Goal: Task Accomplishment & Management: Complete application form

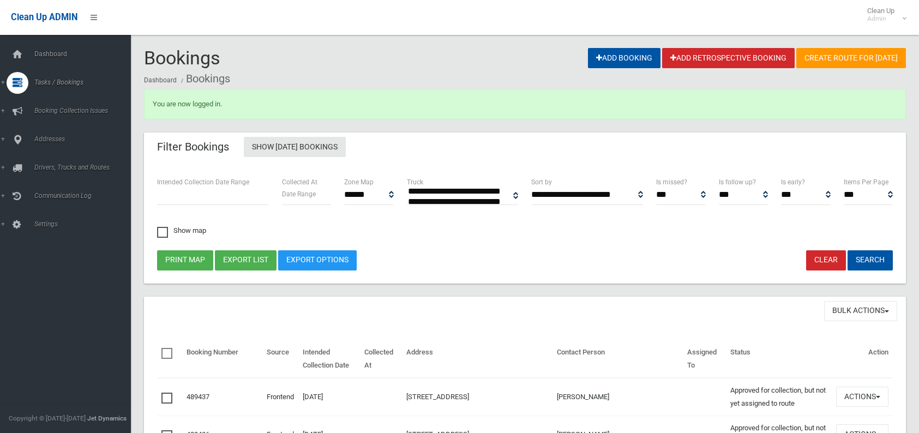
select select
click at [79, 83] on span "Tasks / Bookings" at bounding box center [85, 83] width 108 height 8
click at [58, 83] on span "Tasks / Bookings" at bounding box center [85, 83] width 108 height 8
click at [46, 163] on span "Search" at bounding box center [80, 163] width 99 height 8
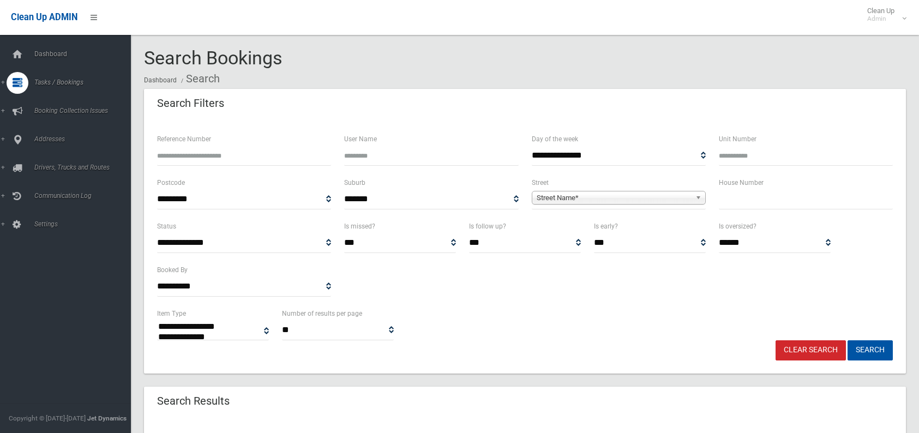
select select
click at [733, 203] on input "text" at bounding box center [806, 199] width 174 height 20
type input "*****"
click at [596, 198] on span "Street Name*" at bounding box center [614, 197] width 154 height 13
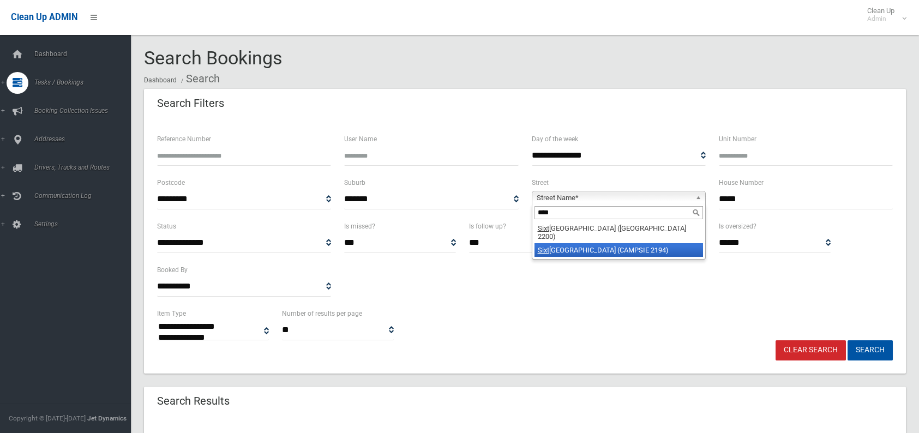
type input "****"
click at [558, 243] on li "Sixt h Avenue (CAMPSIE 2194)" at bounding box center [618, 250] width 168 height 14
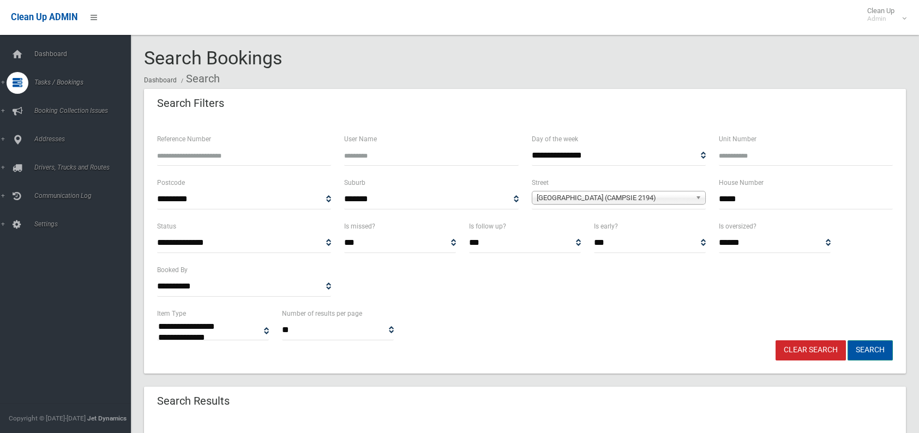
click at [876, 353] on button "Search" at bounding box center [869, 350] width 45 height 20
select select
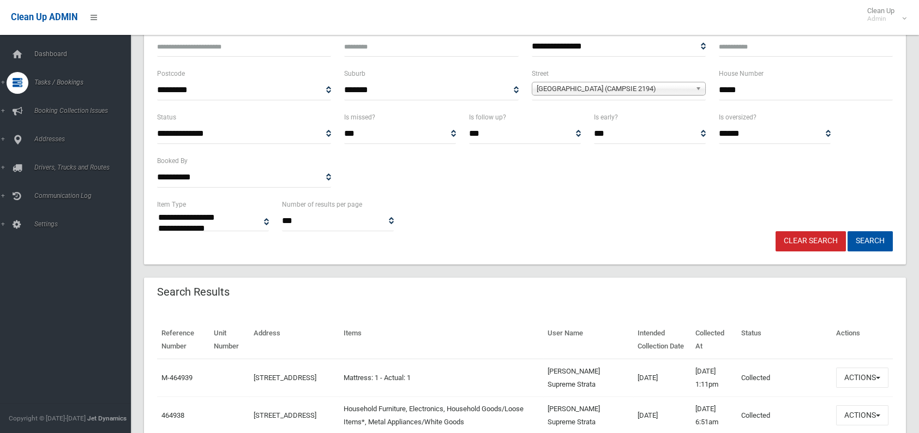
scroll to position [164, 0]
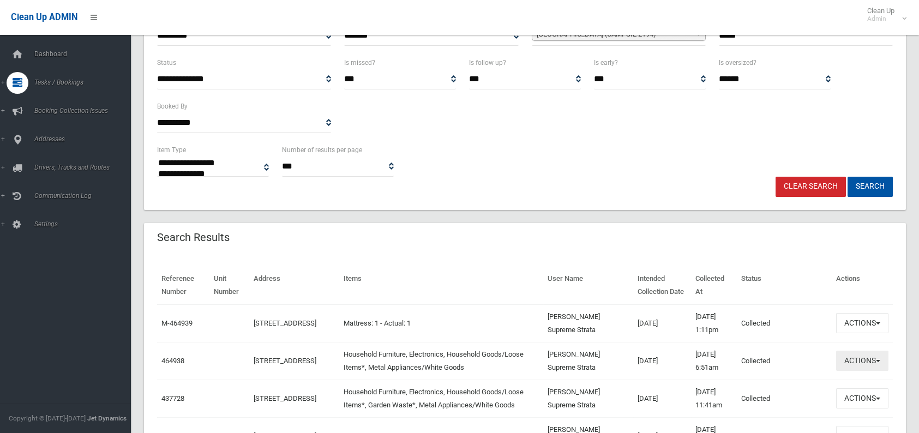
click at [865, 360] on button "Actions" at bounding box center [862, 361] width 52 height 20
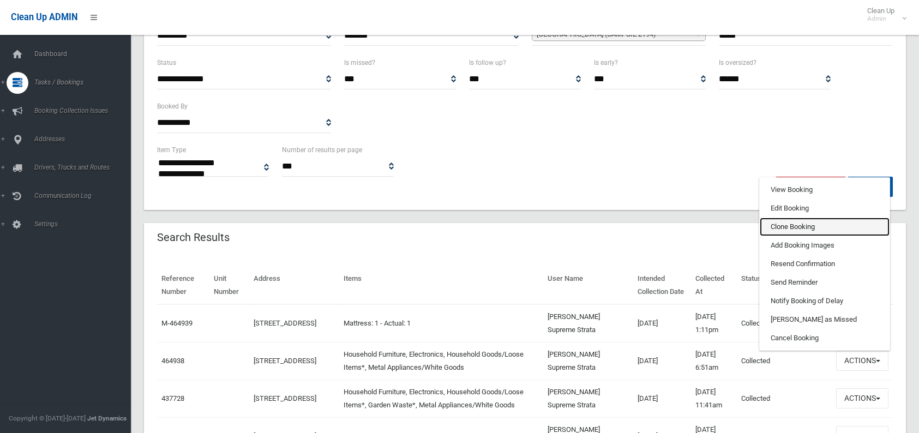
click at [786, 221] on link "Clone Booking" at bounding box center [825, 227] width 130 height 19
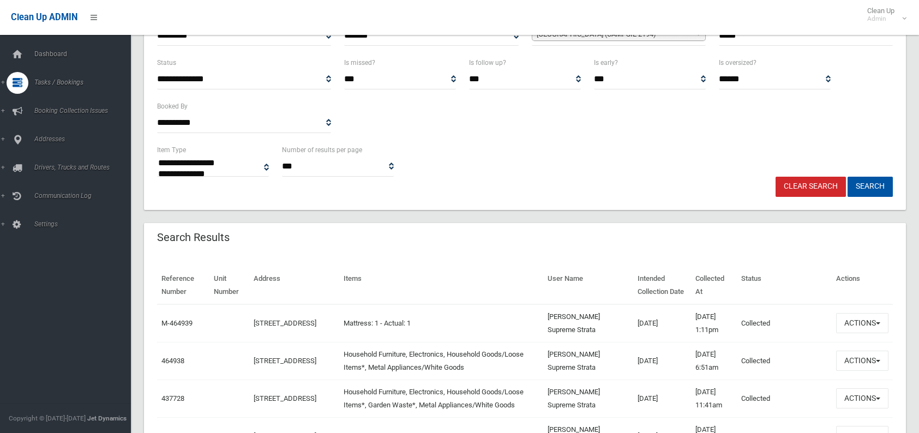
scroll to position [109, 0]
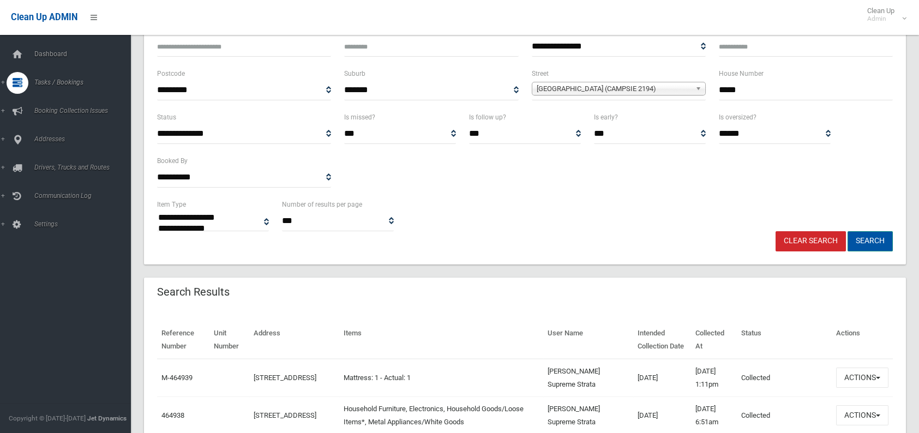
click at [867, 233] on button "Search" at bounding box center [869, 241] width 45 height 20
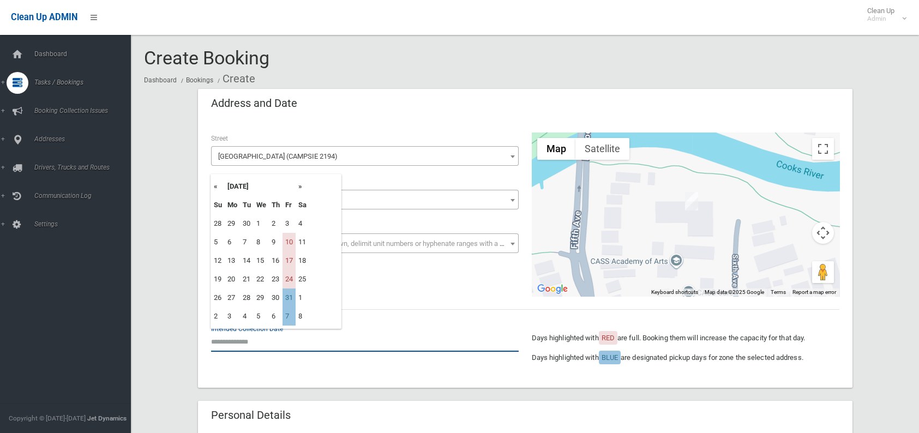
click at [257, 341] on input "text" at bounding box center [365, 341] width 308 height 20
click at [286, 294] on td "31" at bounding box center [288, 297] width 13 height 19
type input "**********"
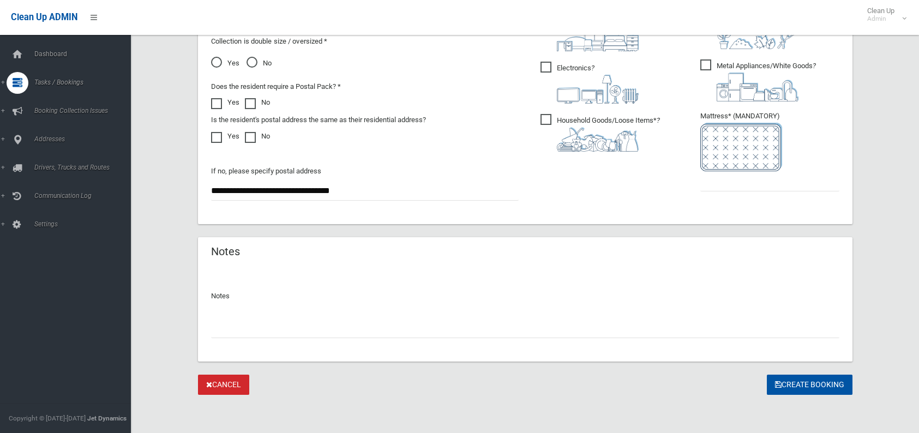
scroll to position [646, 0]
click at [259, 330] on input "text" at bounding box center [525, 327] width 628 height 20
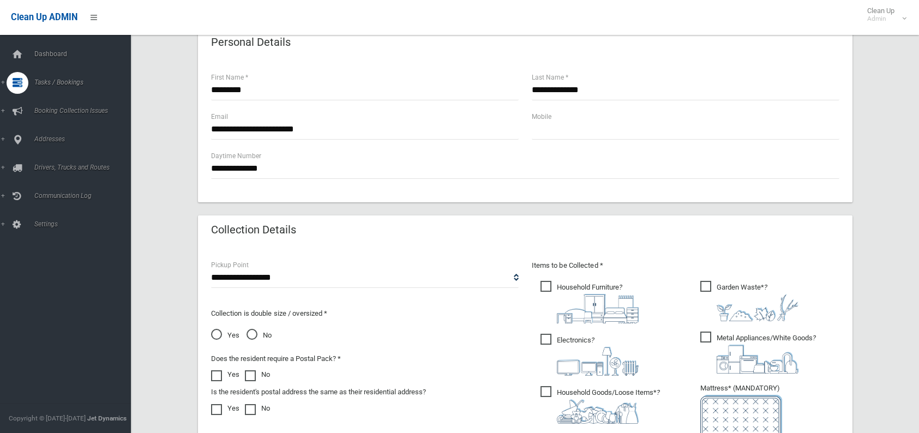
scroll to position [427, 0]
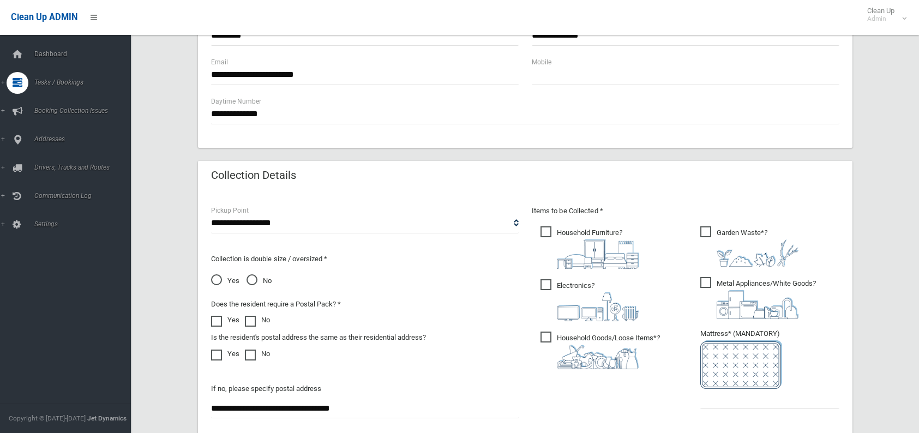
type input "********"
click at [712, 402] on input "text" at bounding box center [769, 399] width 139 height 20
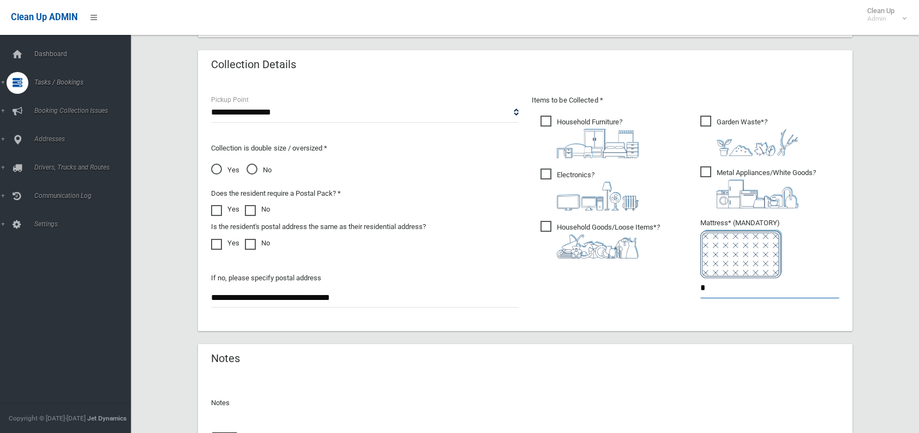
scroll to position [646, 0]
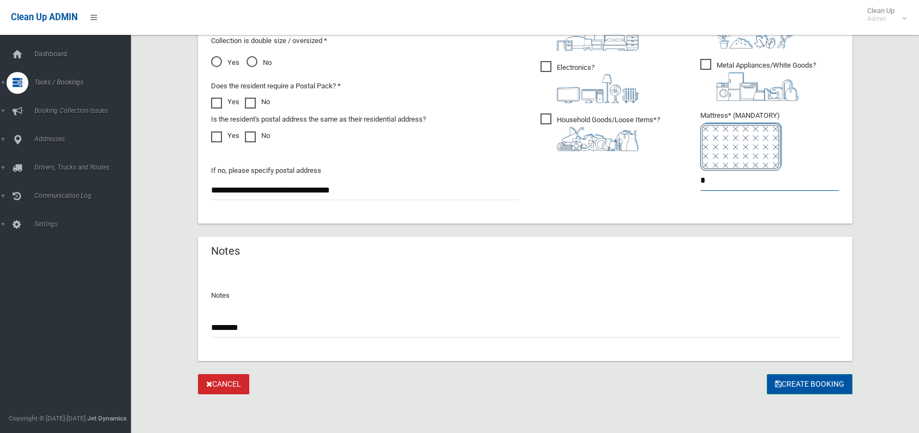
type input "*"
click at [792, 387] on button "Create Booking" at bounding box center [810, 384] width 86 height 20
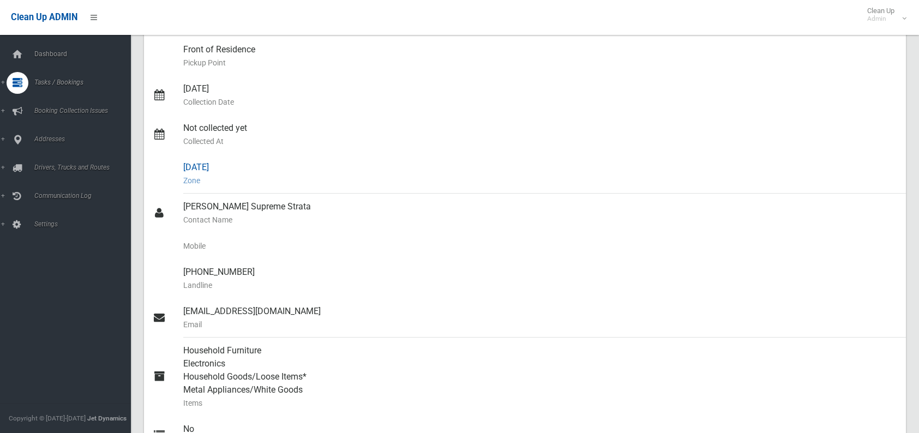
scroll to position [164, 0]
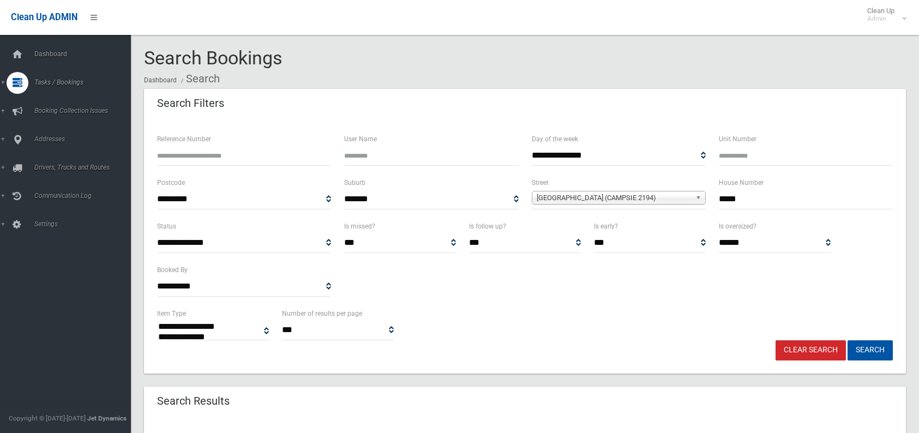
select select
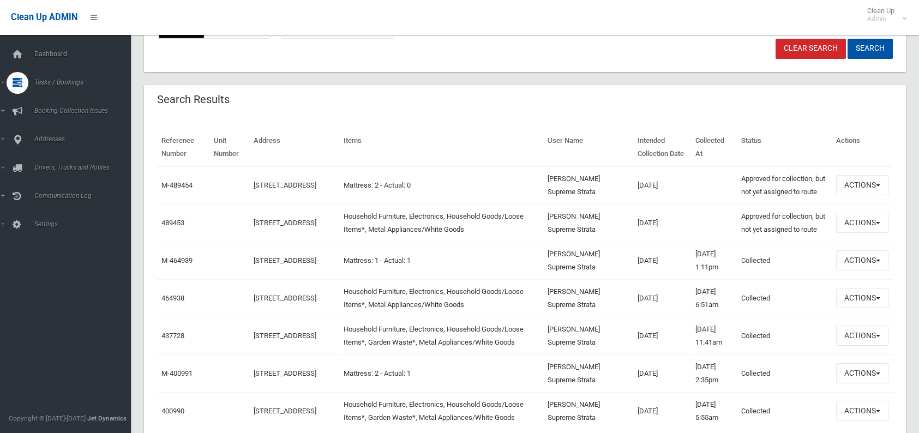
scroll to position [327, 0]
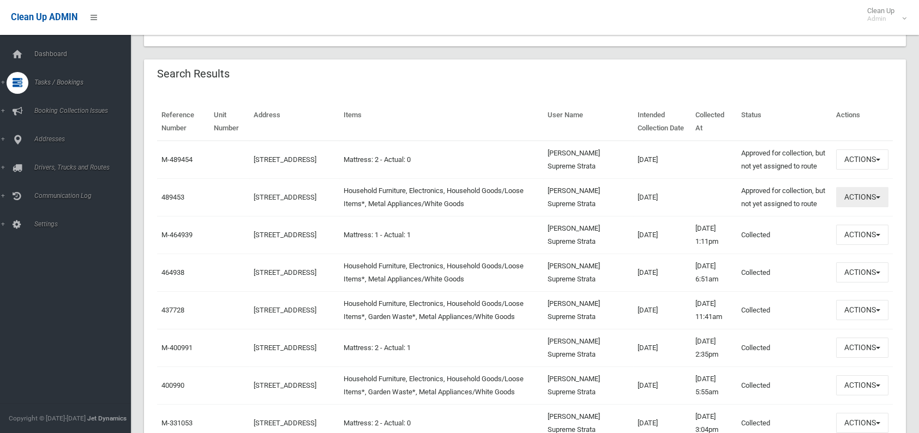
click at [852, 207] on button "Actions" at bounding box center [862, 197] width 52 height 20
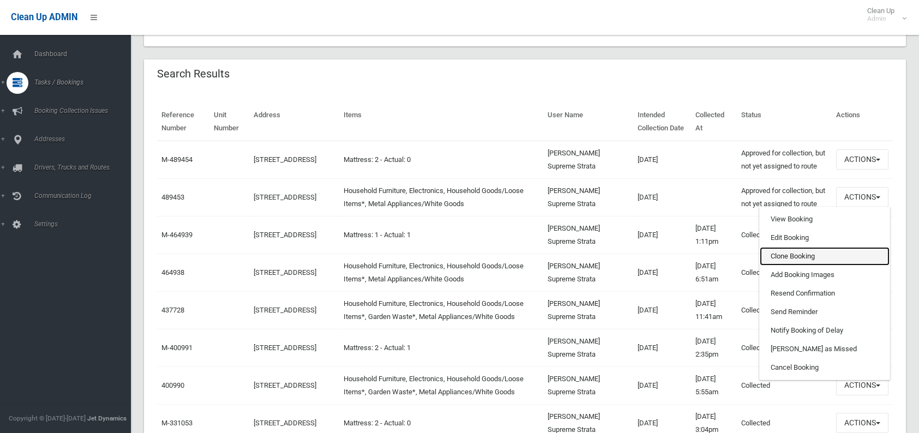
click at [805, 266] on link "Clone Booking" at bounding box center [825, 256] width 130 height 19
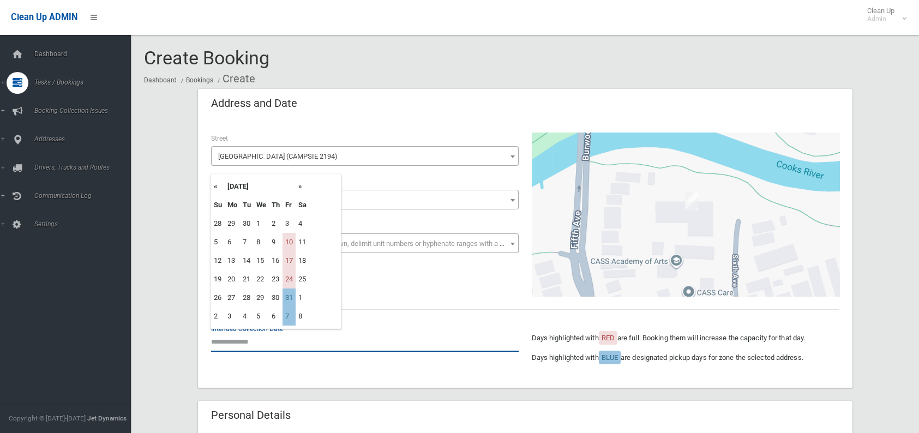
click at [314, 351] on input "text" at bounding box center [365, 341] width 308 height 20
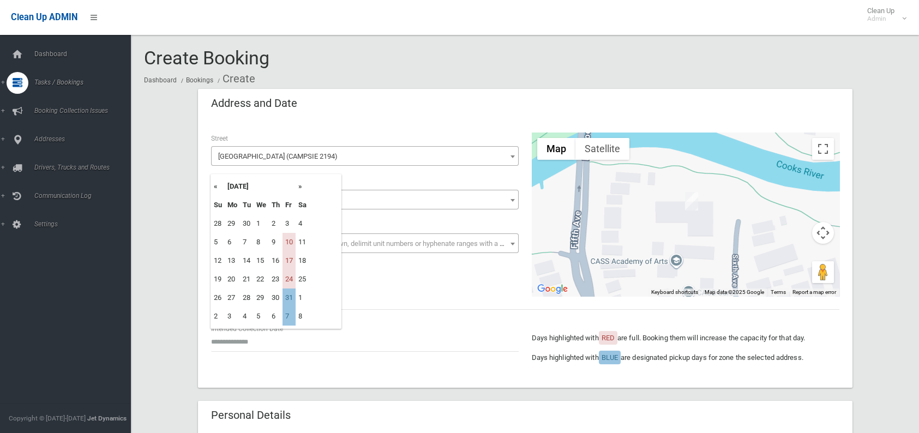
click at [304, 190] on th "»" at bounding box center [303, 186] width 14 height 19
click at [289, 240] on td "12" at bounding box center [288, 242] width 13 height 19
type input "**********"
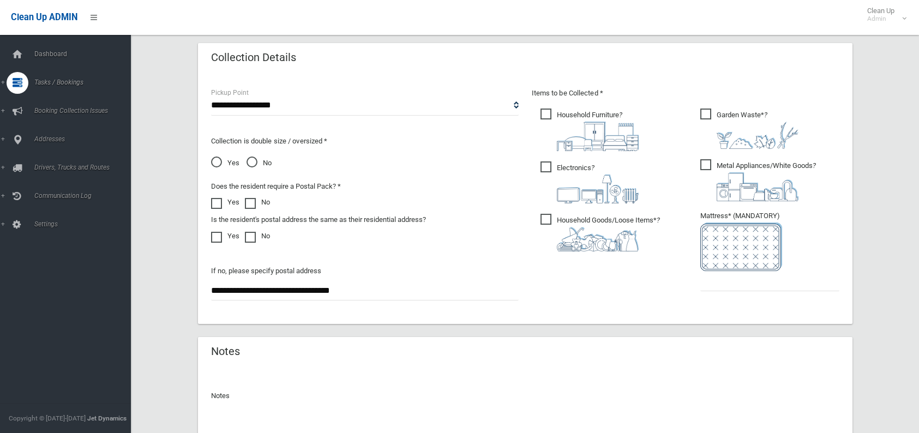
scroll to position [600, 0]
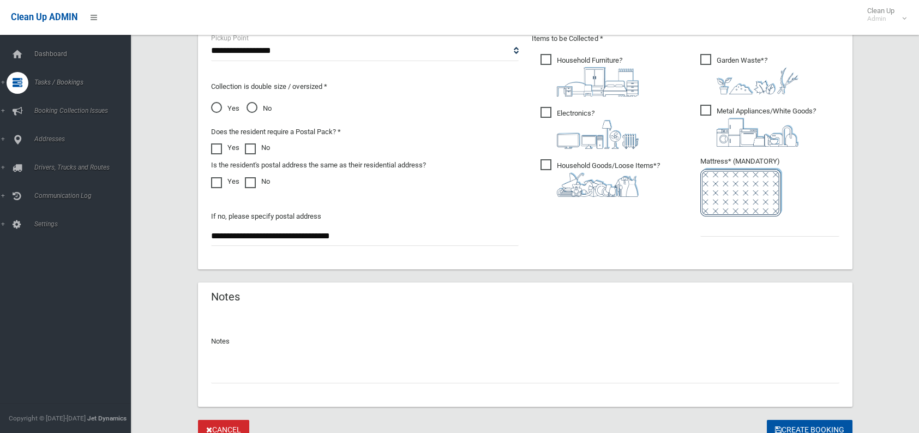
click at [245, 368] on input "text" at bounding box center [525, 373] width 628 height 20
type input "********"
click at [727, 236] on ul "Garden Waste* ?" at bounding box center [765, 148] width 148 height 193
click at [727, 236] on input "text" at bounding box center [769, 226] width 139 height 20
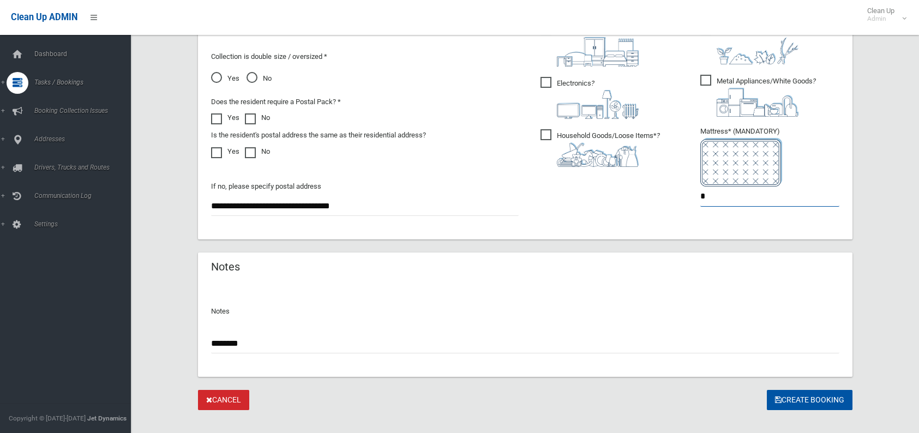
scroll to position [646, 0]
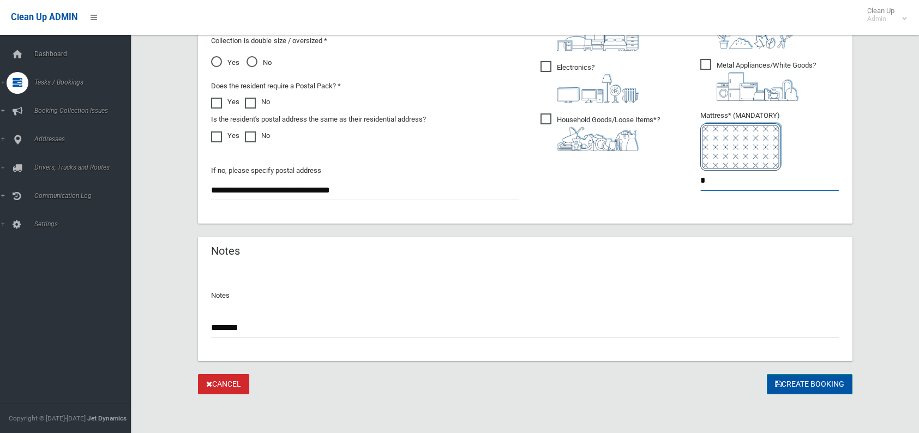
type input "*"
click at [829, 382] on button "Create Booking" at bounding box center [810, 384] width 86 height 20
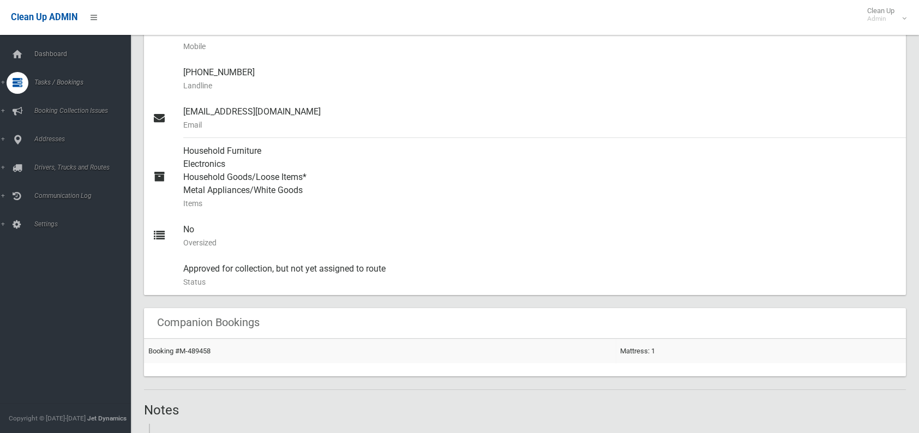
scroll to position [436, 0]
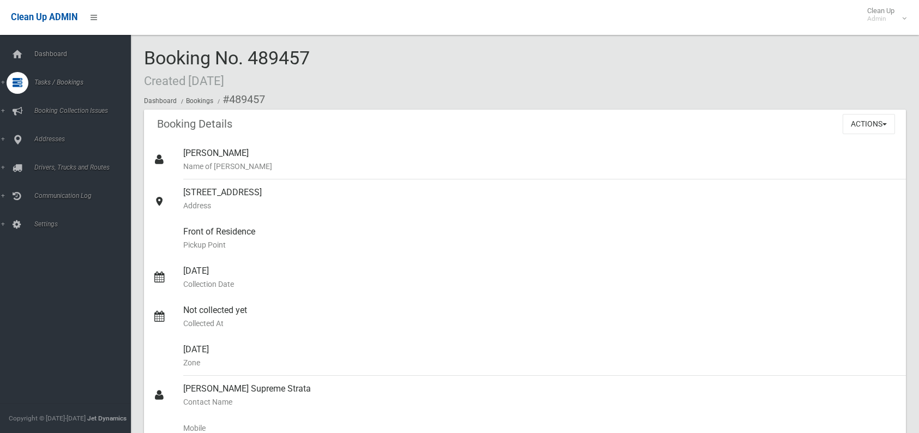
scroll to position [436, 0]
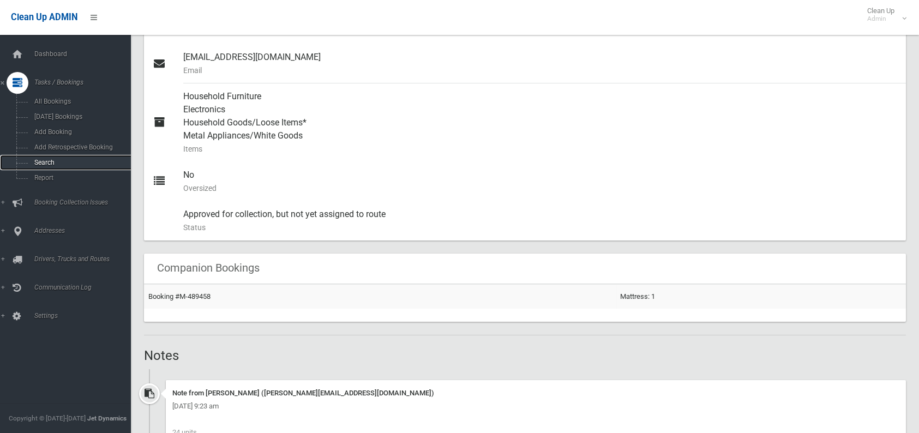
click at [38, 159] on span "Search" at bounding box center [80, 163] width 99 height 8
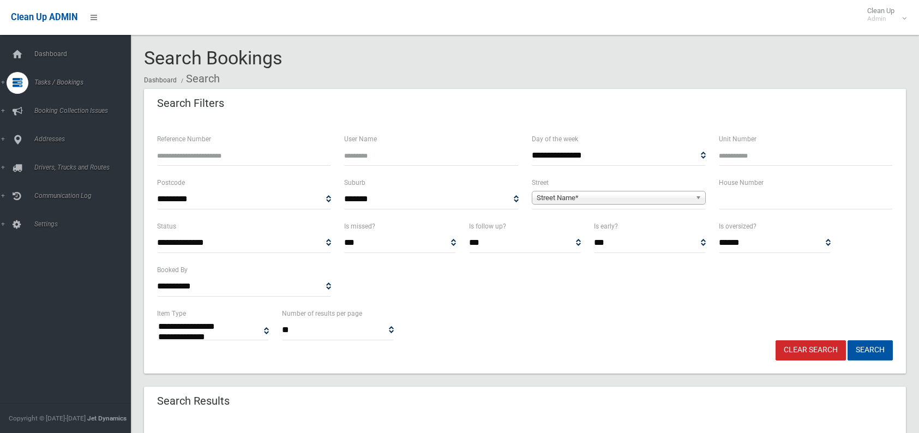
select select
type input "**"
click at [608, 191] on span "Street Name*" at bounding box center [614, 197] width 154 height 13
type input "***"
click at [592, 229] on li "Ett rick Street (ASHBURY 2193)" at bounding box center [618, 228] width 168 height 14
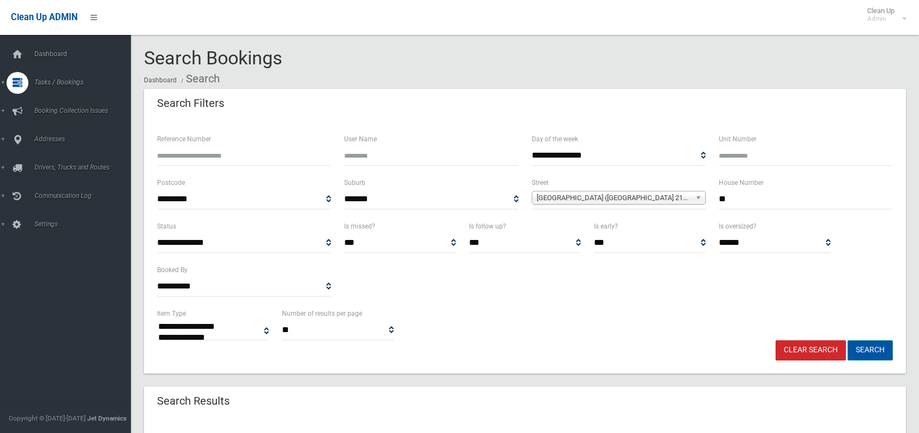
click at [861, 353] on button "Search" at bounding box center [869, 350] width 45 height 20
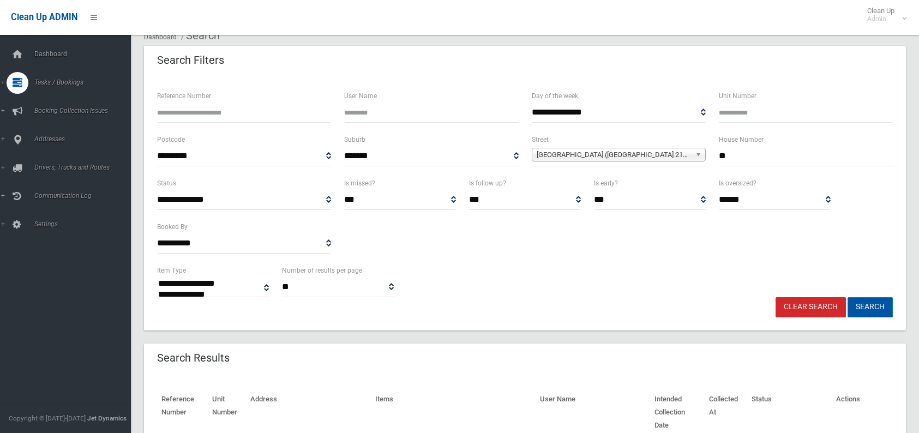
scroll to position [55, 0]
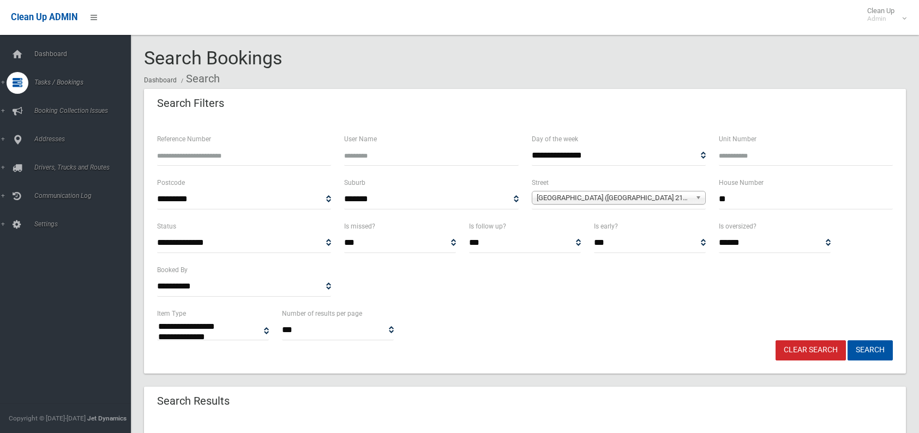
select select
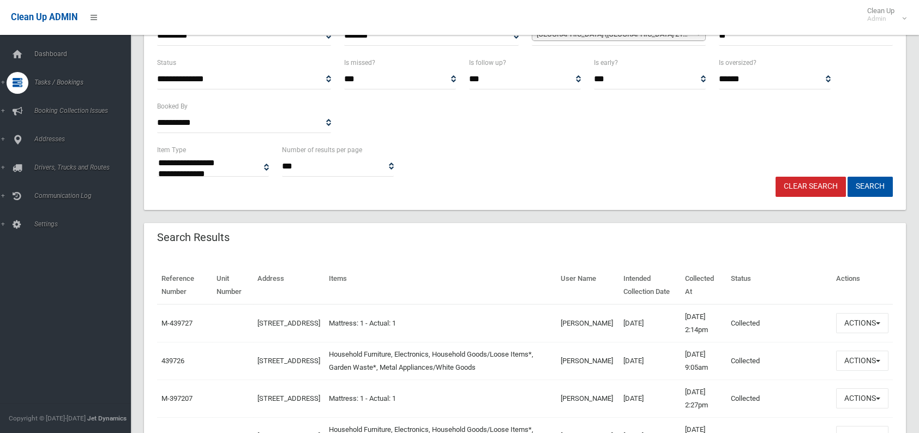
scroll to position [164, 0]
click at [851, 364] on button "Actions" at bounding box center [862, 361] width 52 height 20
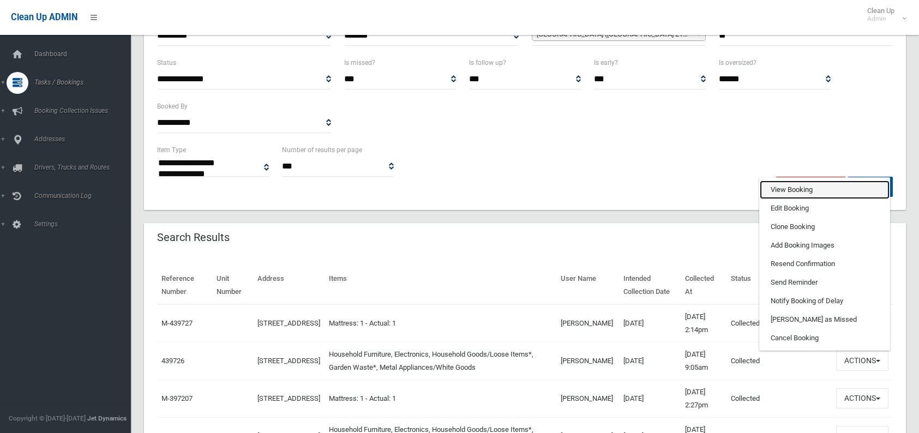
click at [787, 192] on link "View Booking" at bounding box center [825, 189] width 130 height 19
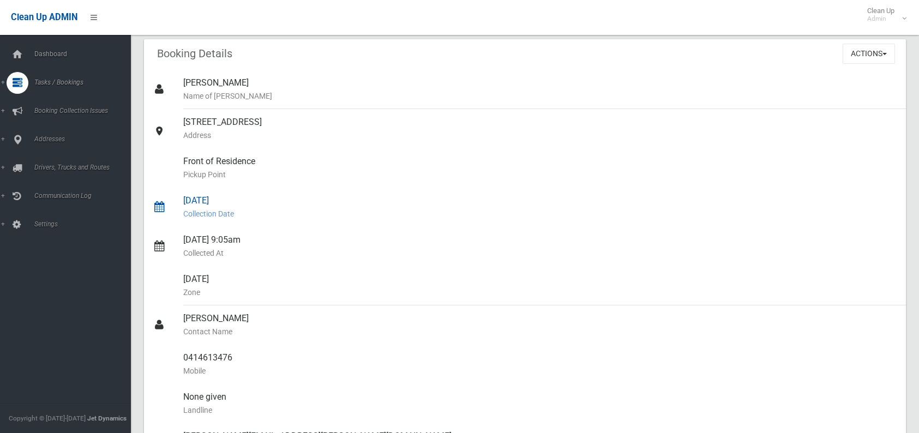
scroll to position [55, 0]
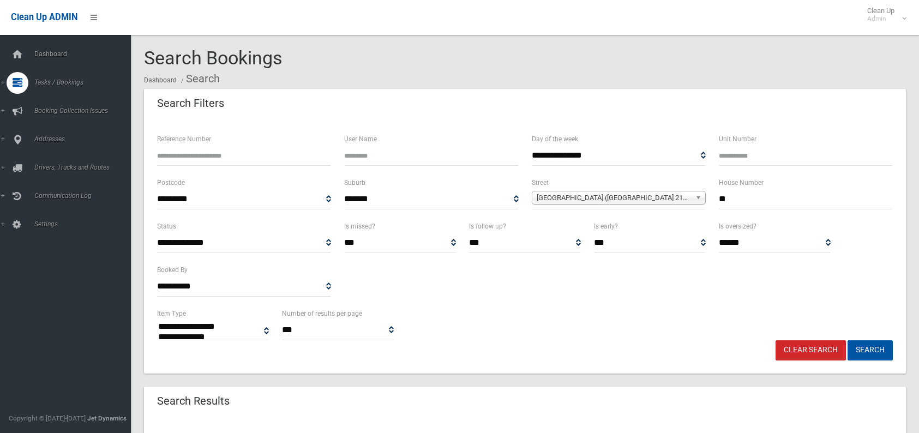
select select
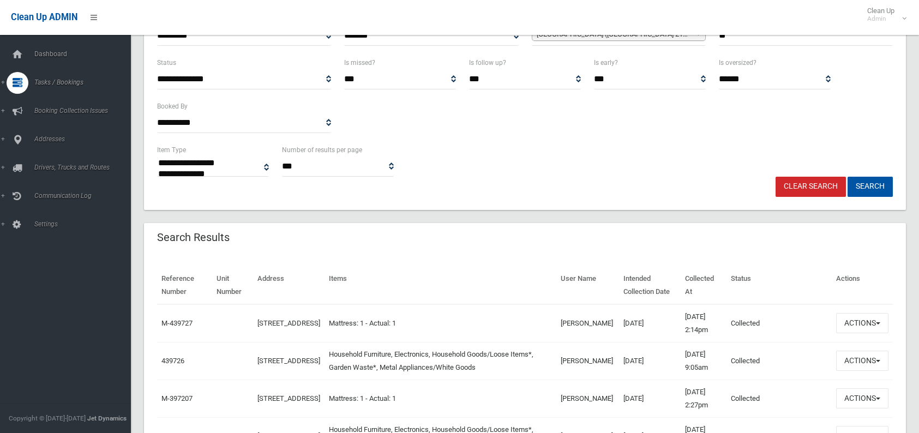
scroll to position [164, 0]
click at [866, 359] on button "Actions" at bounding box center [862, 361] width 52 height 20
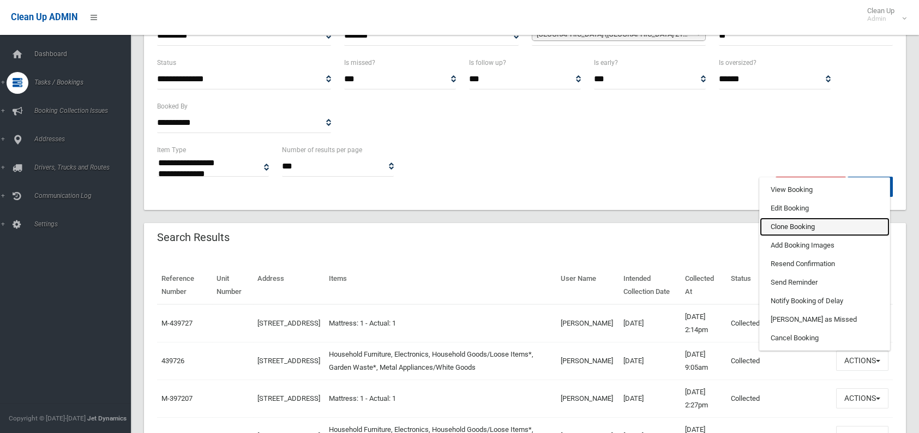
click at [787, 223] on link "Clone Booking" at bounding box center [825, 227] width 130 height 19
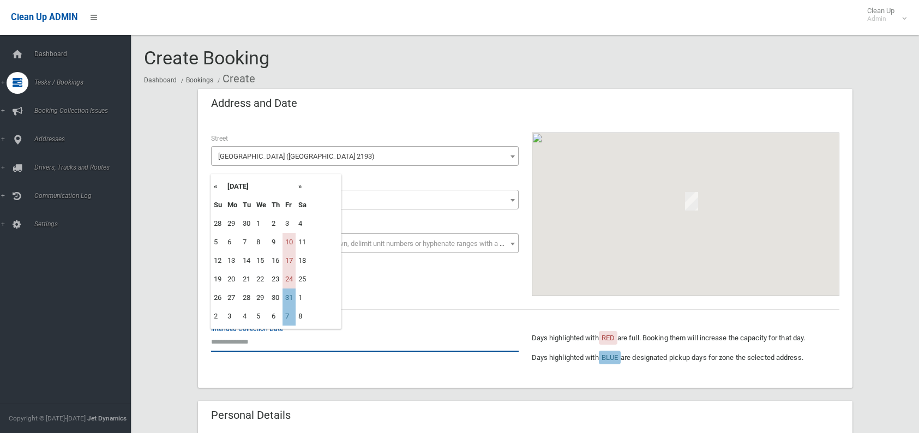
click at [271, 343] on input "text" at bounding box center [365, 341] width 308 height 20
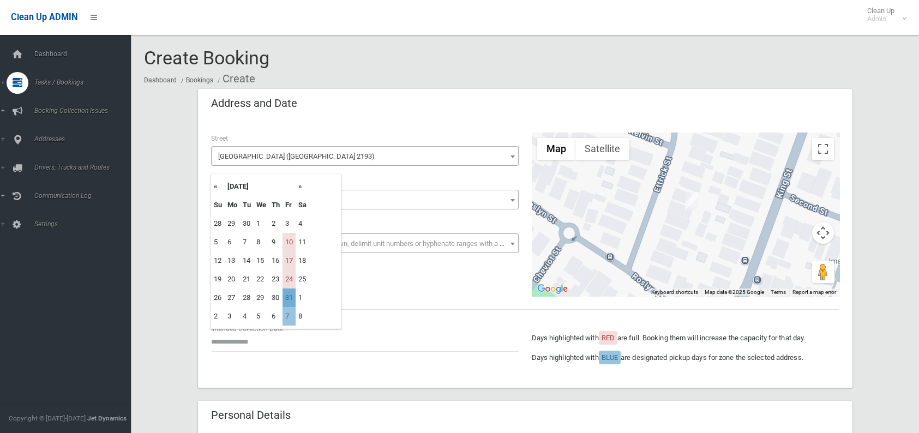
click at [293, 299] on td "31" at bounding box center [288, 297] width 13 height 19
type input "**********"
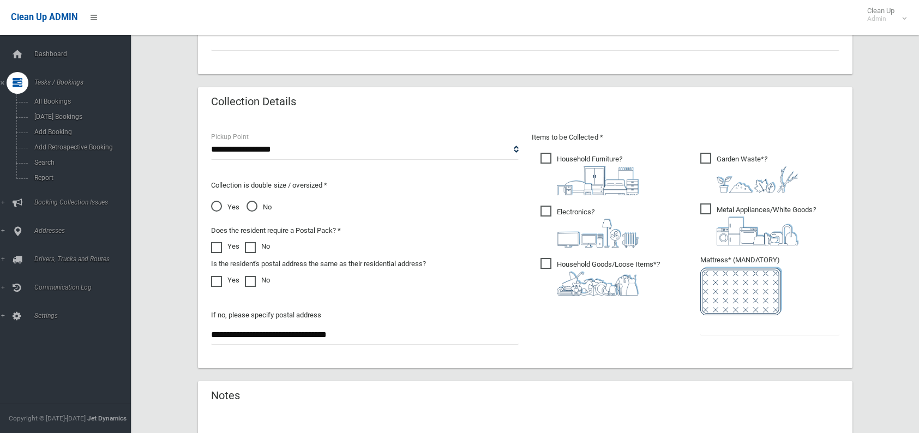
scroll to position [545, 0]
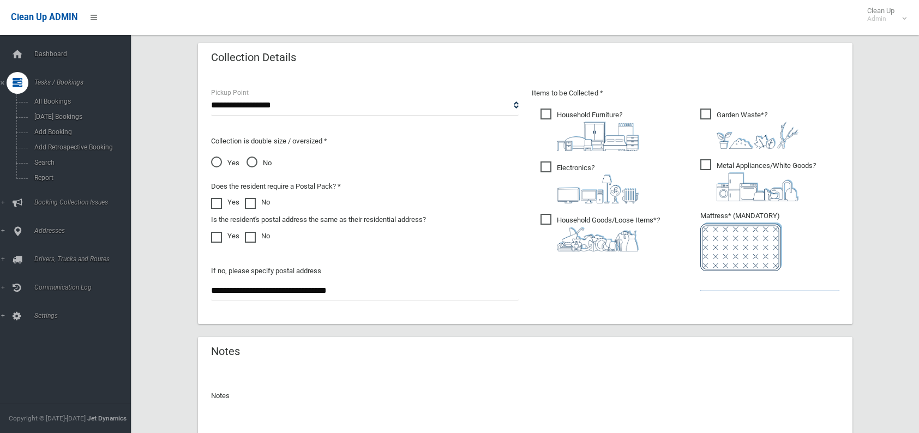
click at [719, 280] on input "text" at bounding box center [769, 281] width 139 height 20
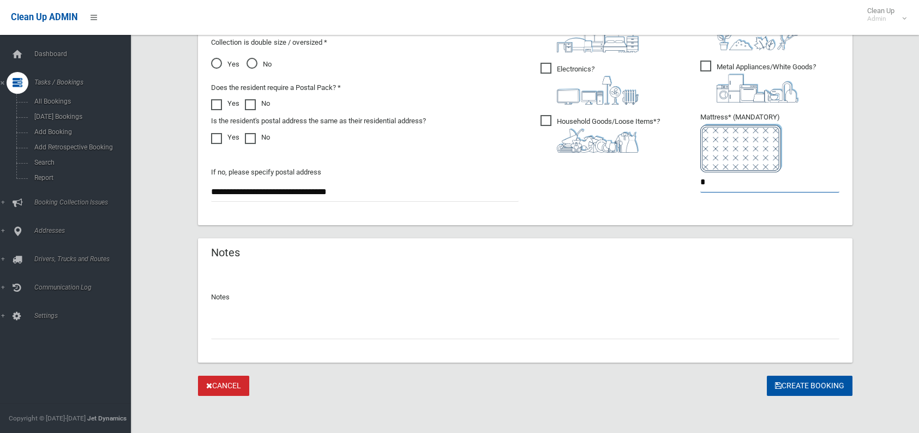
scroll to position [646, 0]
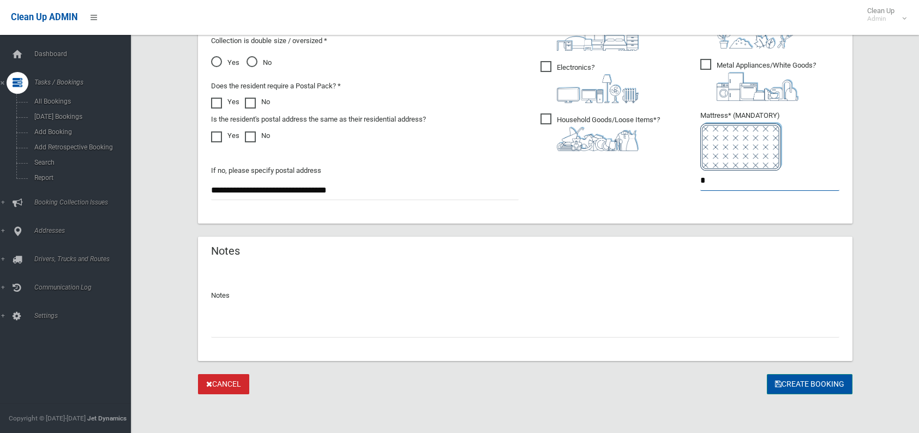
type input "*"
click at [804, 376] on button "Create Booking" at bounding box center [810, 384] width 86 height 20
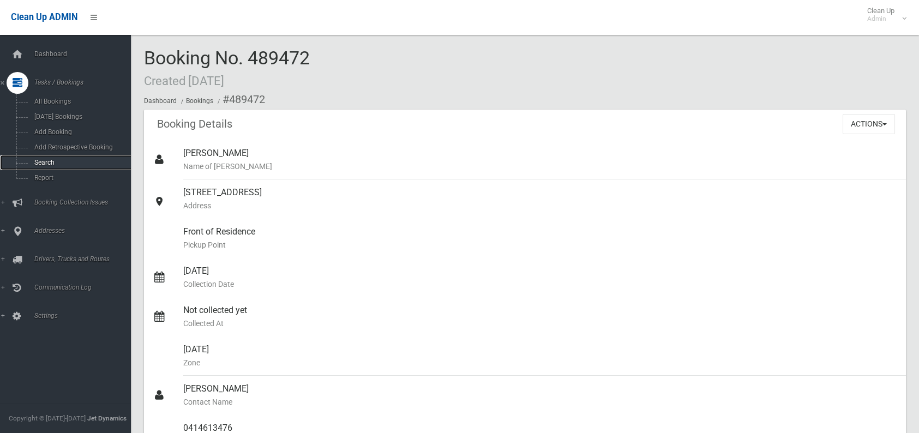
click at [58, 165] on span "Search" at bounding box center [80, 163] width 99 height 8
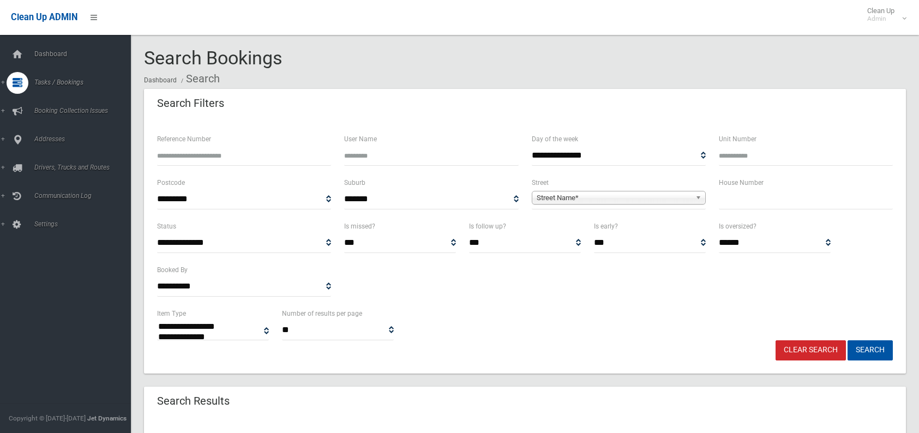
select select
click at [739, 202] on input "text" at bounding box center [806, 199] width 174 height 20
type input "***"
click at [622, 194] on span "Street Name*" at bounding box center [614, 197] width 154 height 13
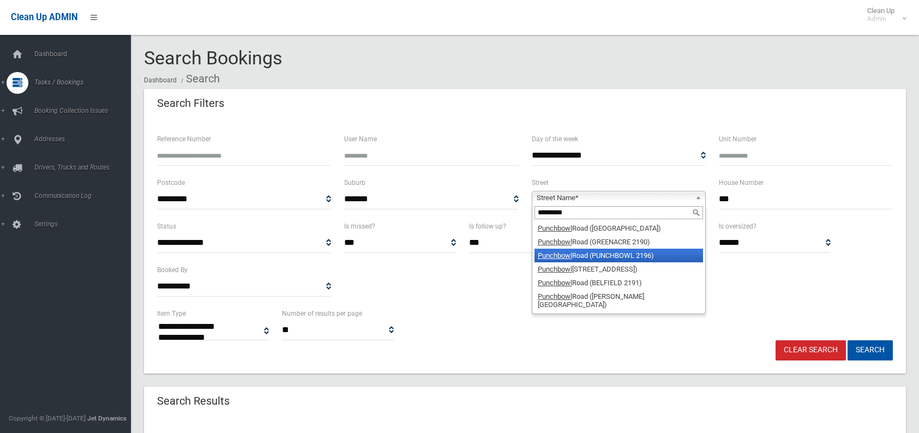
type input "*********"
click at [578, 254] on li "Punchbowl Road (PUNCHBOWL 2196)" at bounding box center [618, 256] width 168 height 14
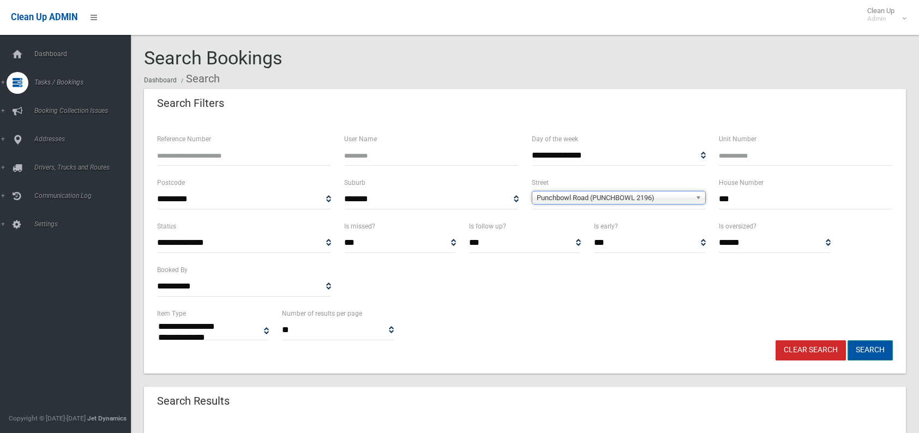
click at [879, 352] on button "Search" at bounding box center [869, 350] width 45 height 20
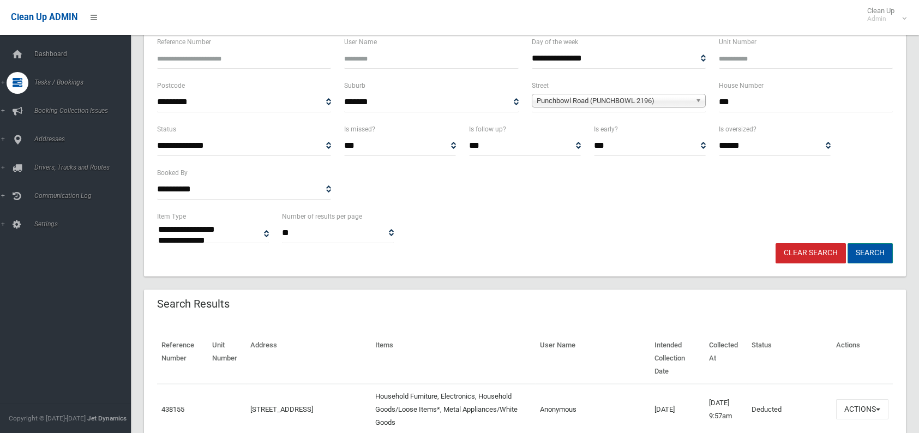
scroll to position [109, 0]
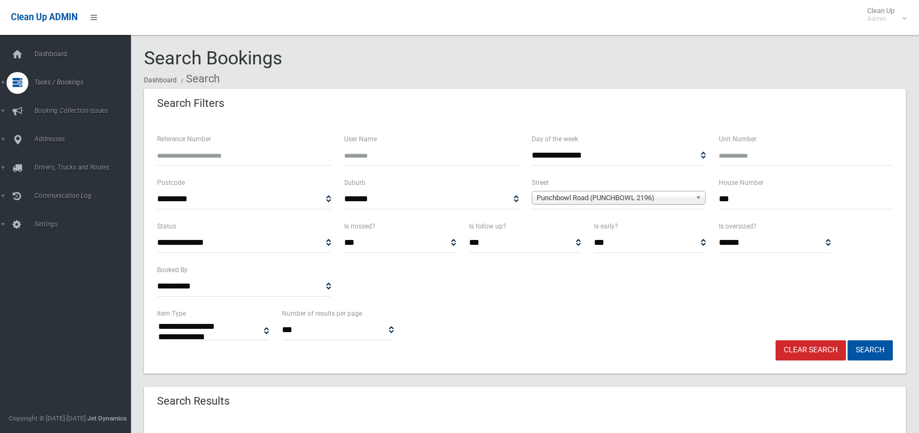
select select
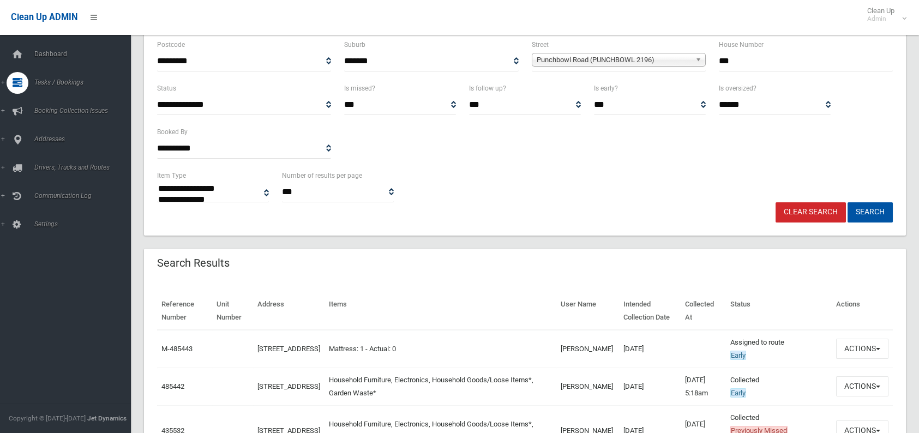
scroll to position [164, 0]
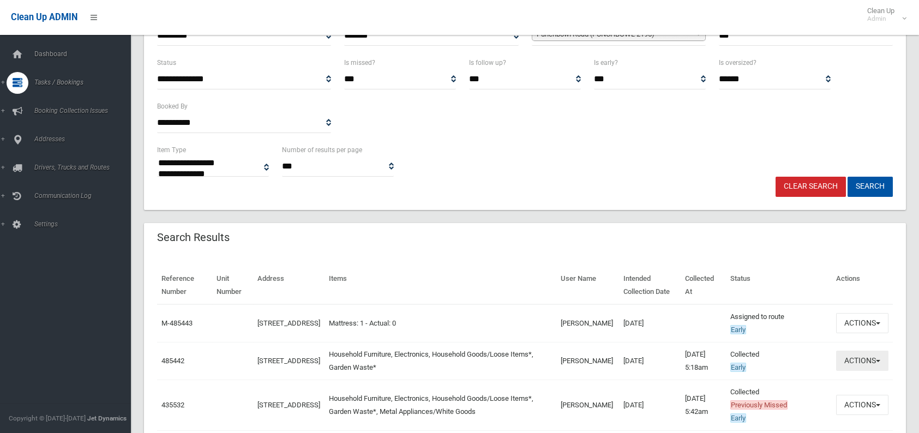
click at [859, 360] on button "Actions" at bounding box center [862, 361] width 52 height 20
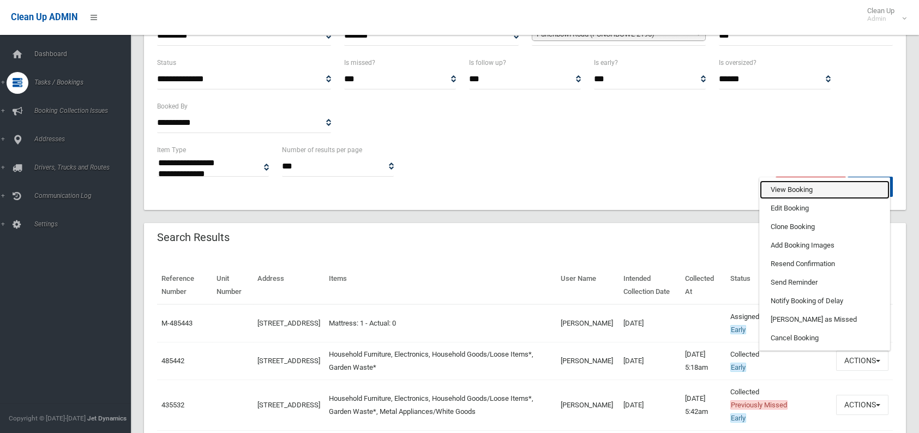
click at [823, 191] on link "View Booking" at bounding box center [825, 189] width 130 height 19
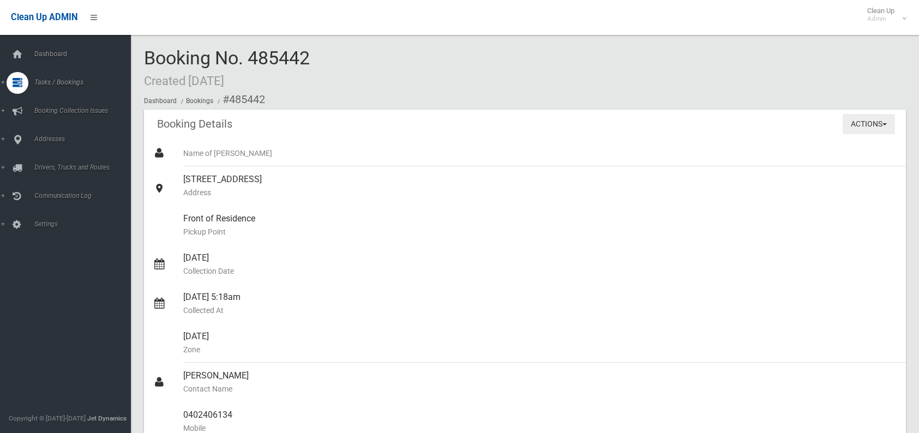
click at [860, 121] on button "Actions" at bounding box center [868, 124] width 52 height 20
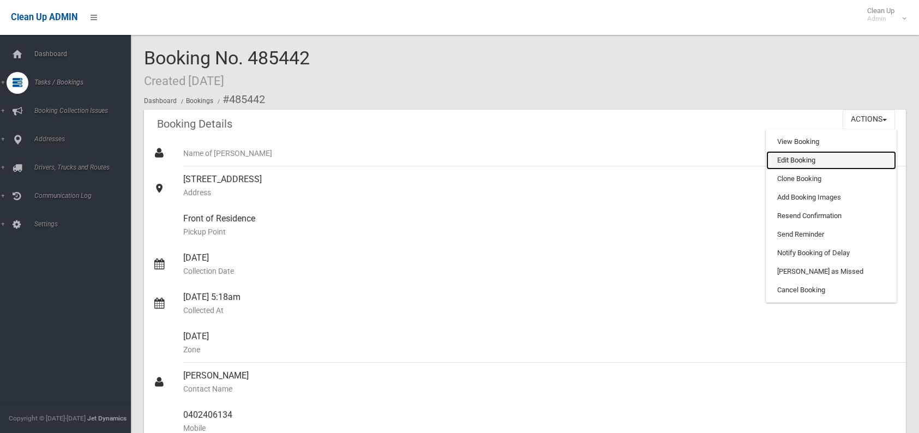
click at [801, 155] on link "Edit Booking" at bounding box center [831, 160] width 130 height 19
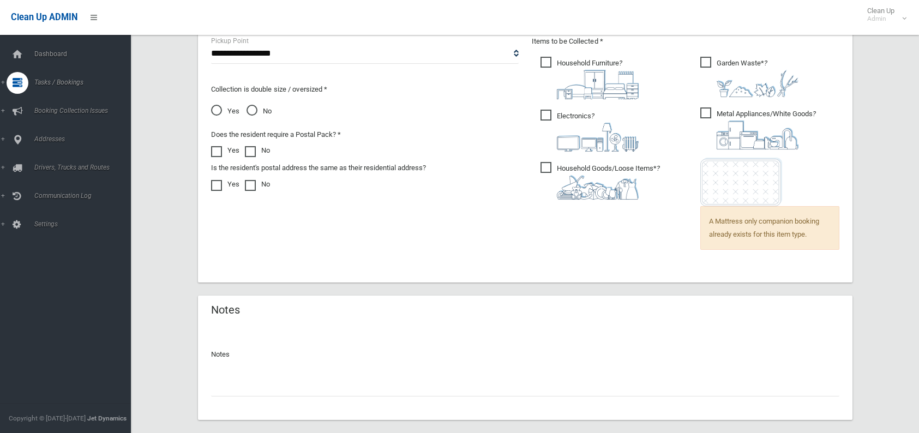
scroll to position [818, 0]
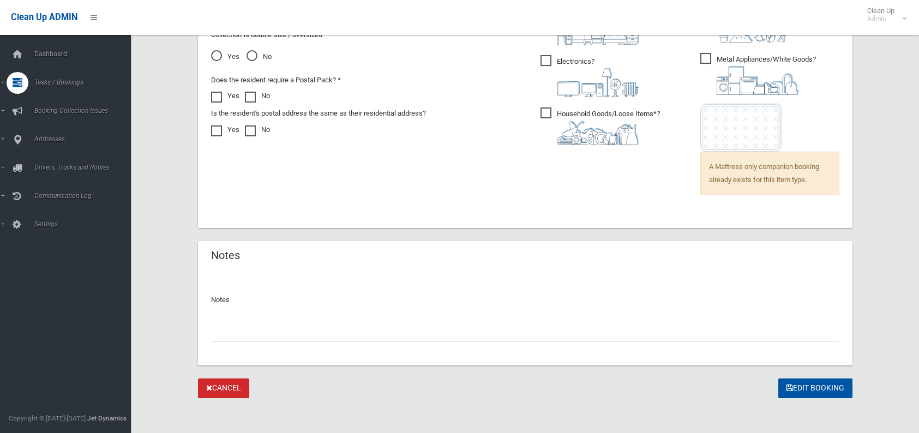
click at [262, 324] on input "text" at bounding box center [525, 332] width 628 height 20
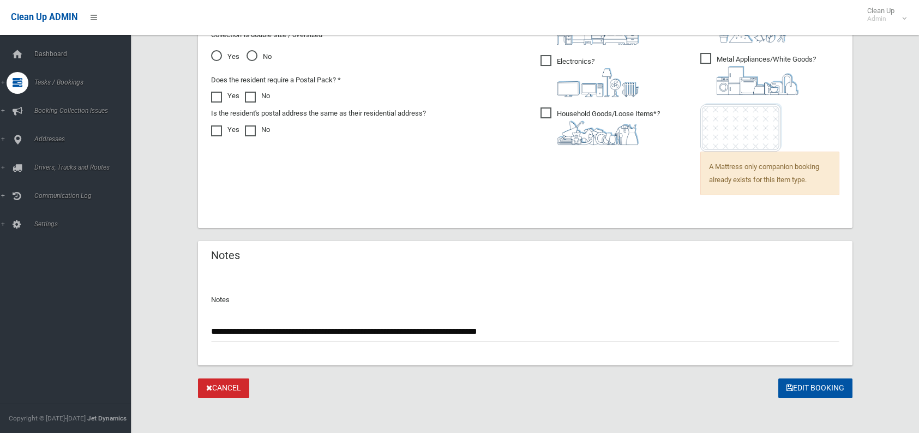
click at [478, 336] on input "**********" at bounding box center [525, 332] width 628 height 20
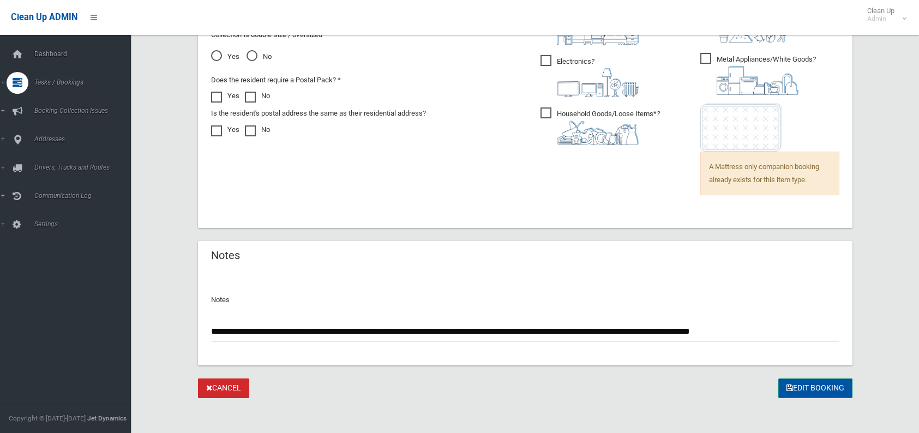
type input "**********"
click at [793, 387] on button "Edit Booking" at bounding box center [815, 388] width 74 height 20
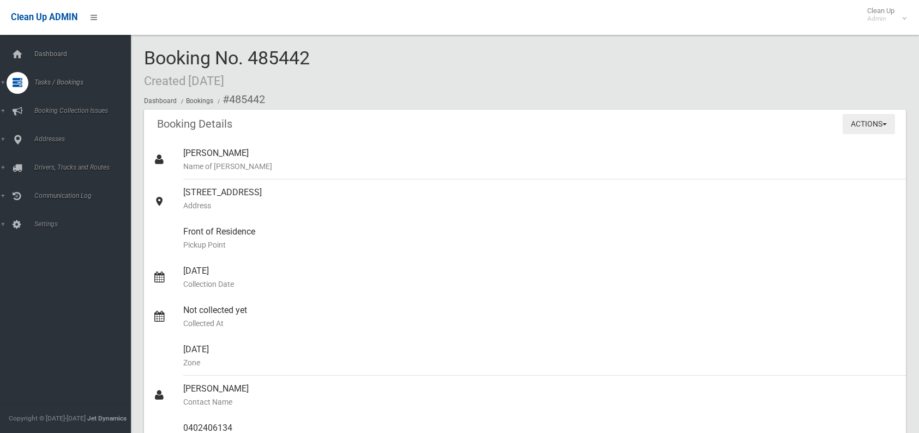
click at [869, 122] on button "Actions" at bounding box center [868, 124] width 52 height 20
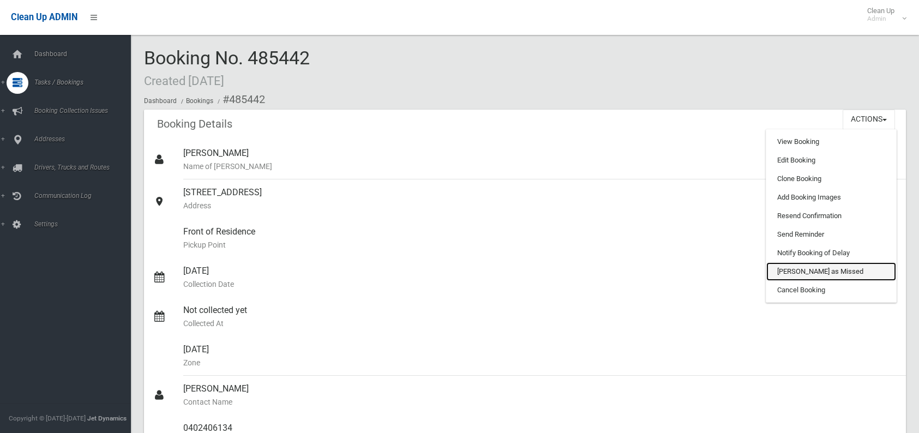
drag, startPoint x: 777, startPoint y: 269, endPoint x: 517, endPoint y: 39, distance: 347.6
click at [777, 269] on link "[PERSON_NAME] as Missed" at bounding box center [831, 271] width 130 height 19
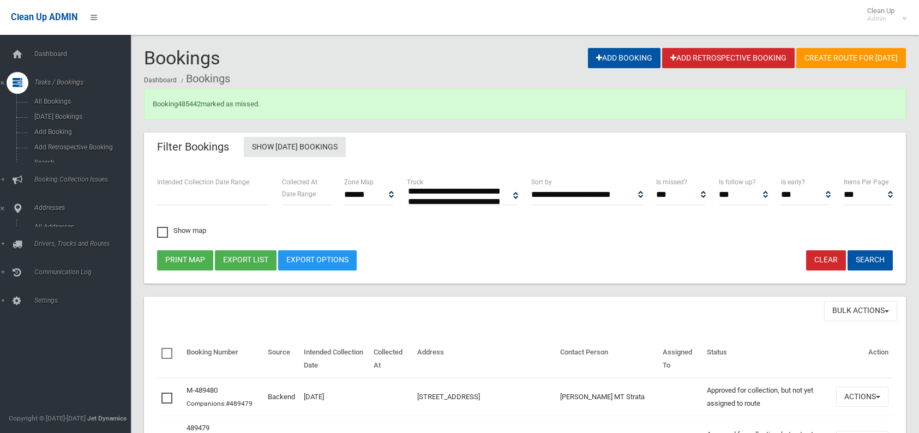
select select
click at [46, 162] on span "Search" at bounding box center [80, 163] width 99 height 8
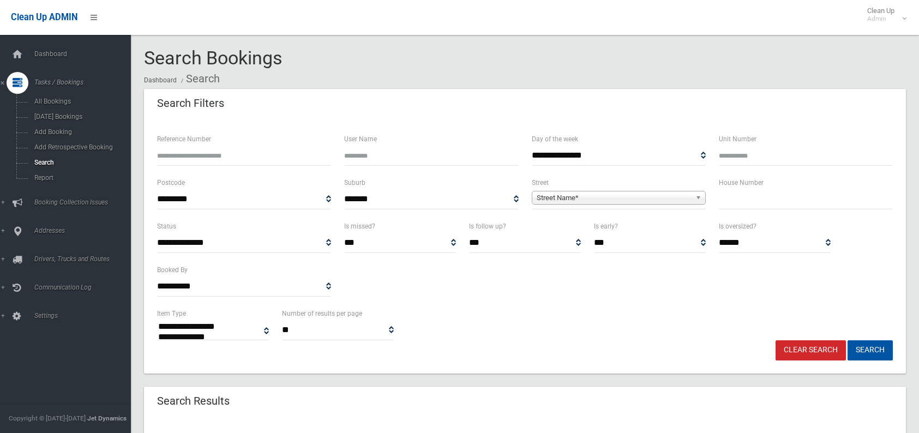
select select
type input "***"
click at [594, 197] on span "Street Name*" at bounding box center [614, 197] width 154 height 13
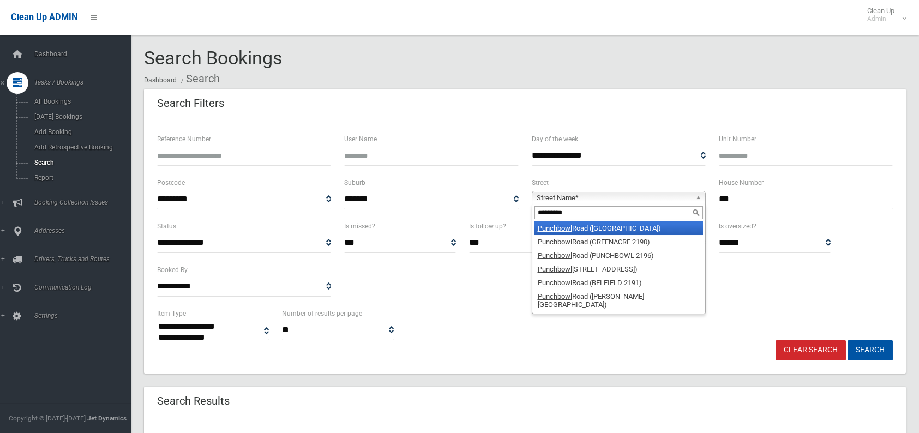
type input "*********"
click at [576, 225] on li "Punchbowl Road (LAKEMBA 2195)" at bounding box center [618, 228] width 168 height 14
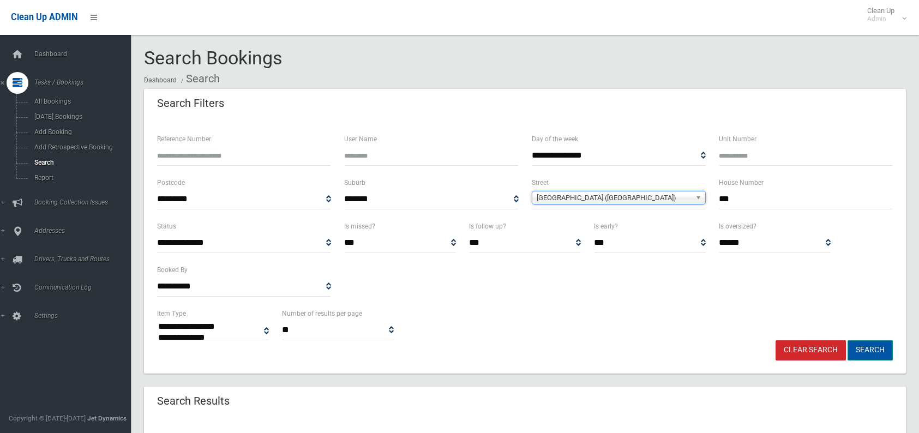
click at [859, 352] on button "Search" at bounding box center [869, 350] width 45 height 20
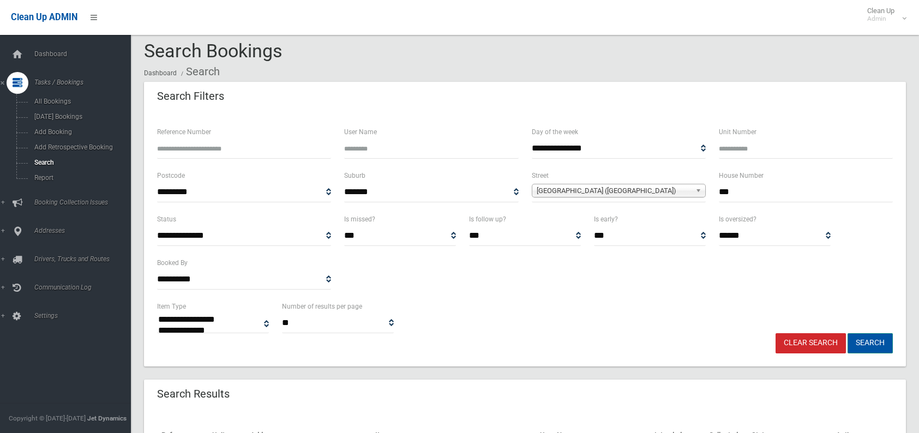
scroll to position [55, 0]
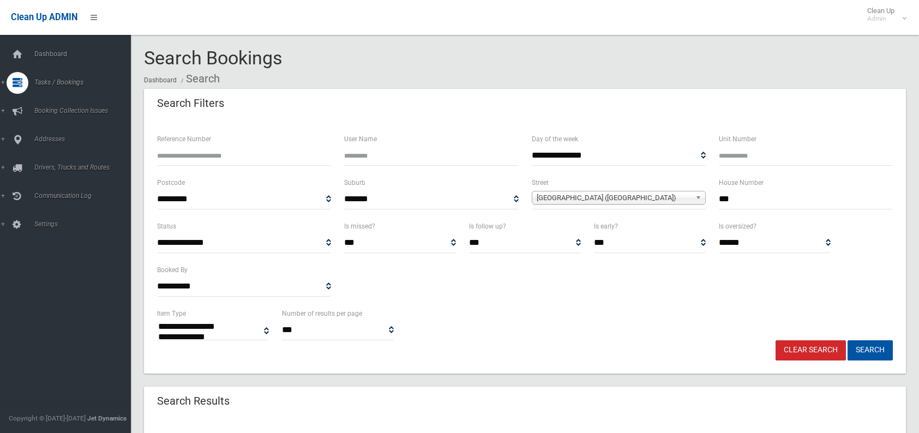
select select
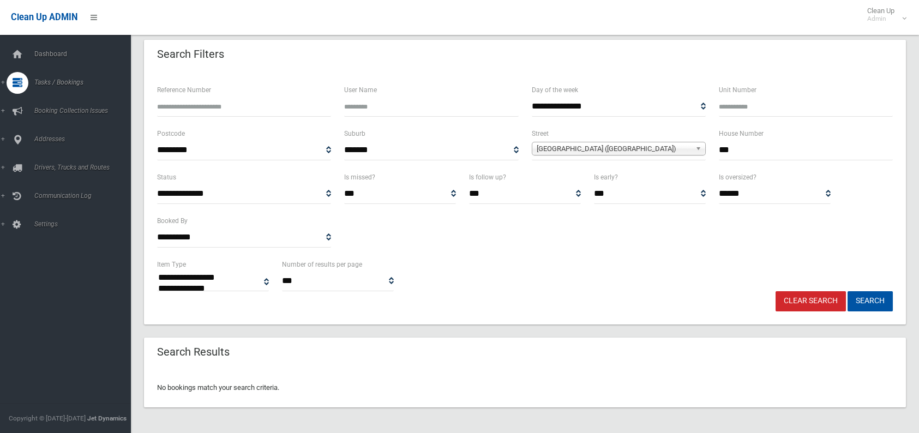
scroll to position [49, 0]
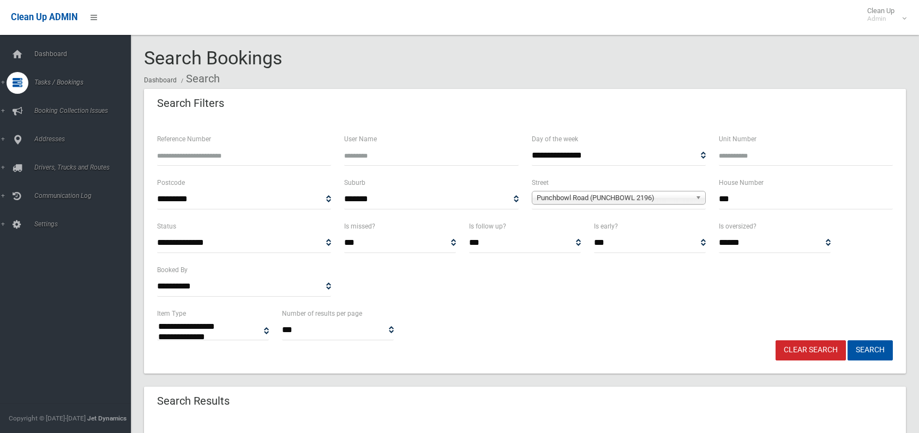
select select
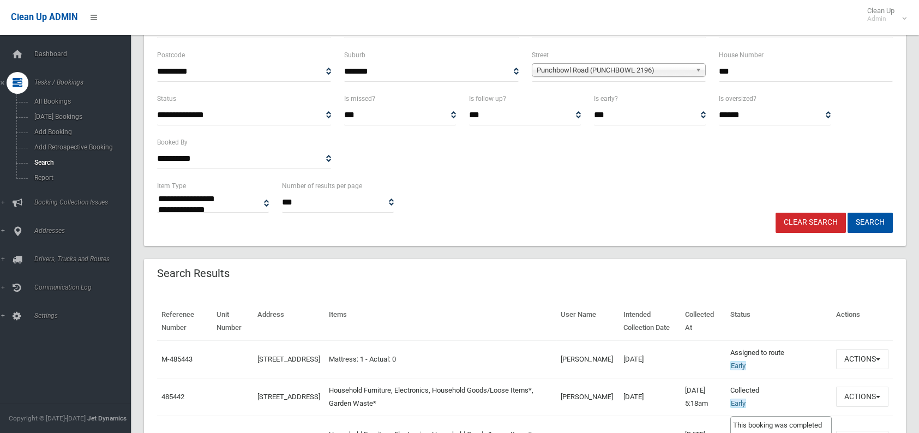
scroll to position [109, 0]
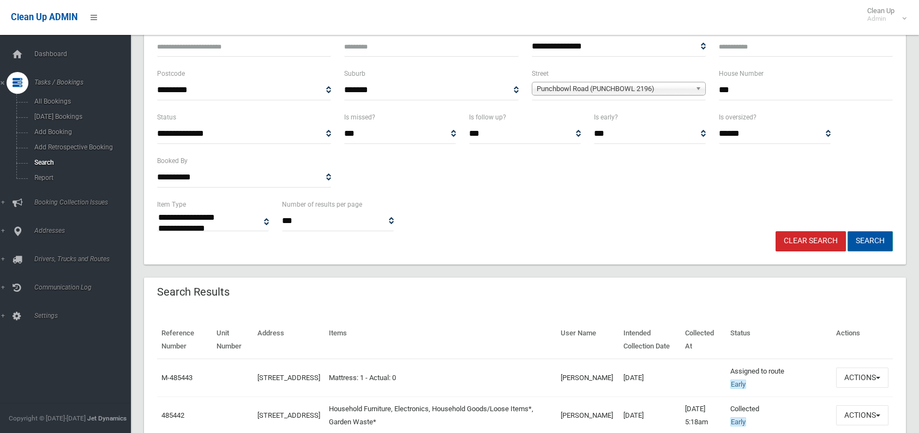
click at [854, 243] on button "Search" at bounding box center [869, 241] width 45 height 20
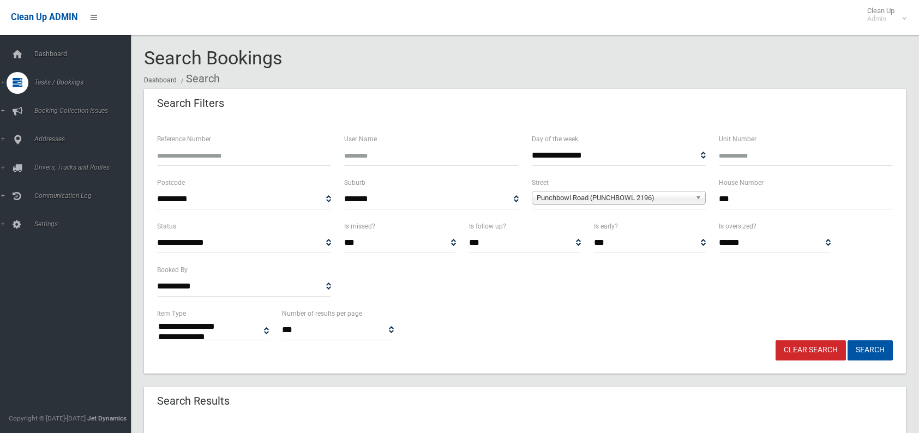
select select
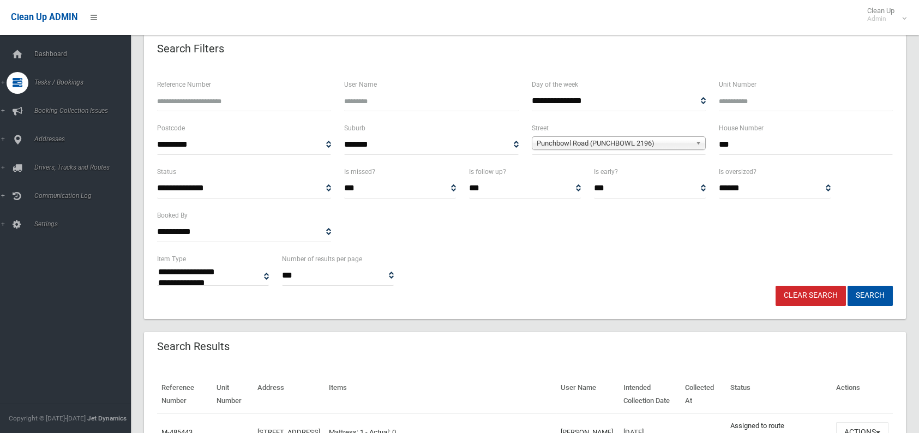
scroll to position [109, 0]
